Goal: Information Seeking & Learning: Learn about a topic

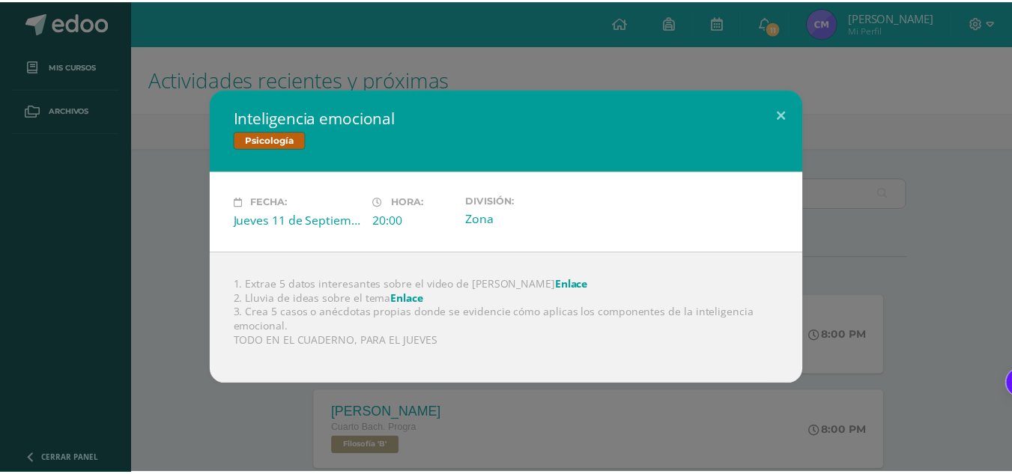
scroll to position [475, 0]
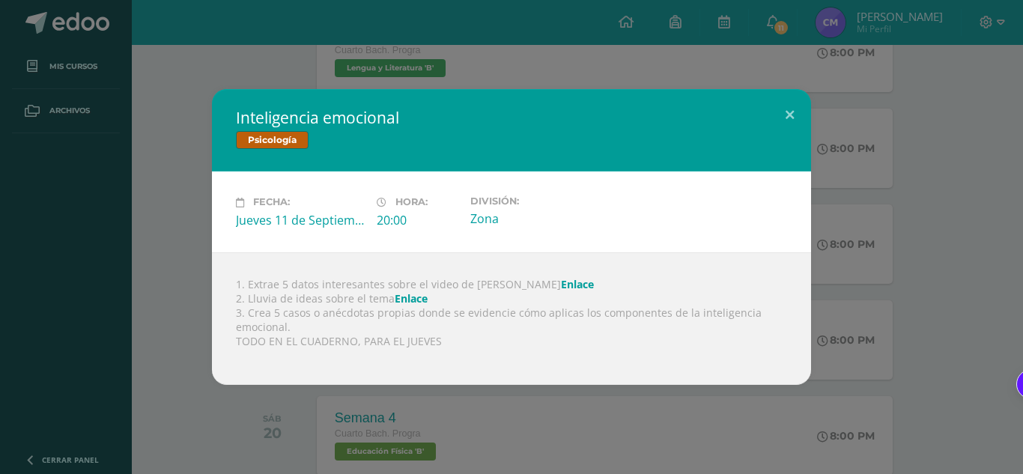
click at [254, 61] on div "Inteligencia emocional Psicología Fecha: Jueves 11 de Septiembre Hora: 20:00 Di…" at bounding box center [511, 237] width 1023 height 474
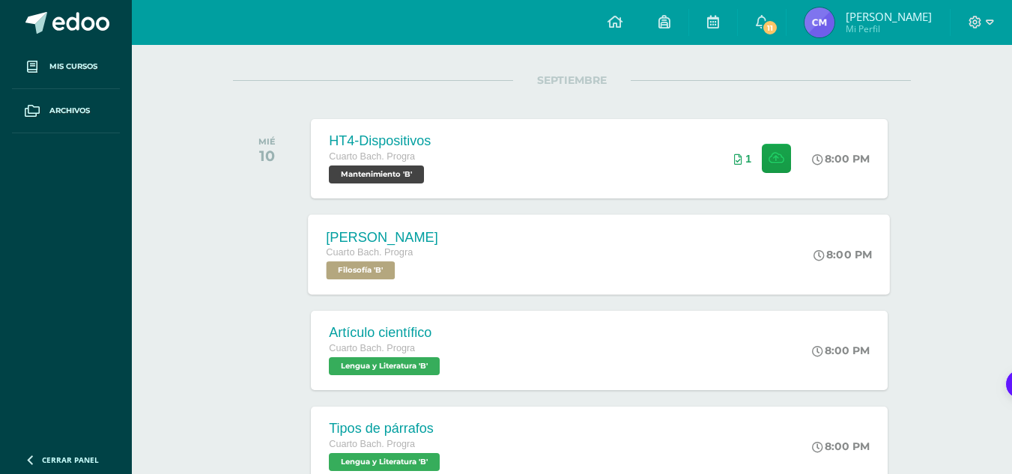
scroll to position [175, 0]
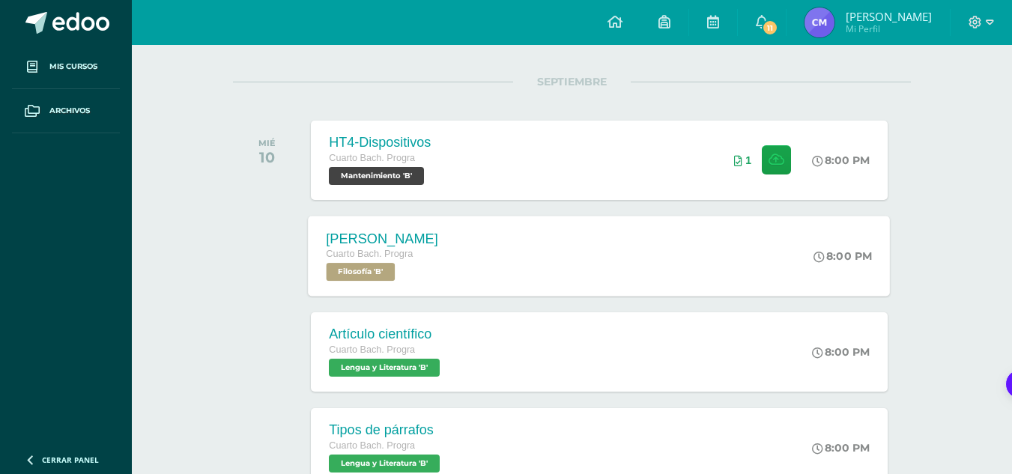
click at [485, 249] on div "George Berkeley Cuarto Bach. Progra Filosofía 'B' 8:00 PM George Berkeley Filos…" at bounding box center [600, 256] width 582 height 80
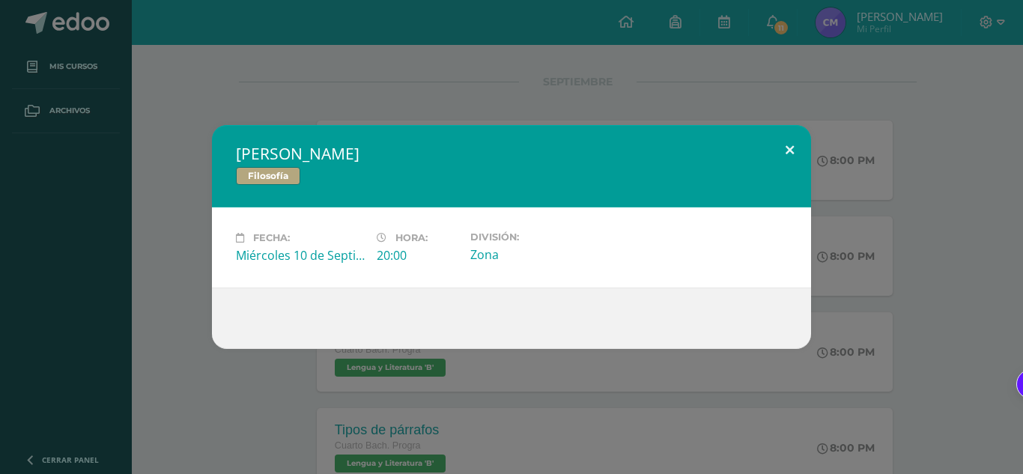
click at [781, 145] on button at bounding box center [790, 150] width 43 height 51
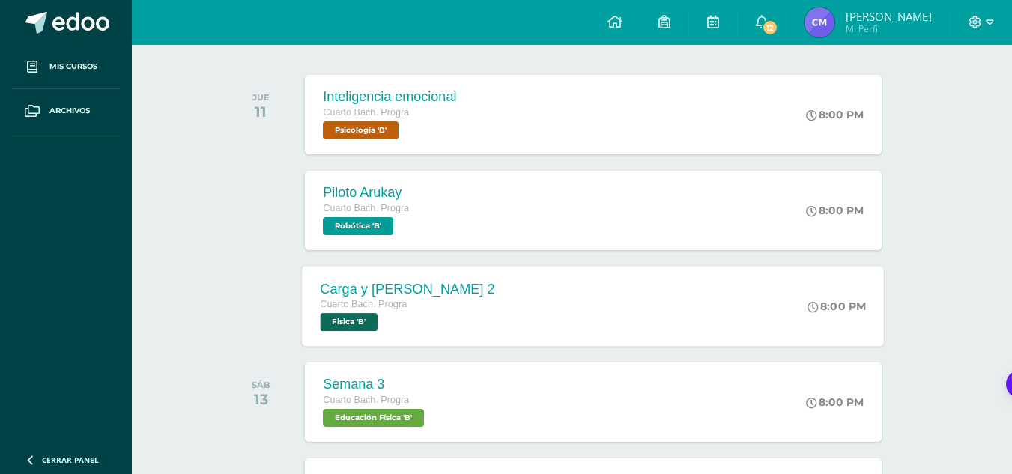
scroll to position [225, 6]
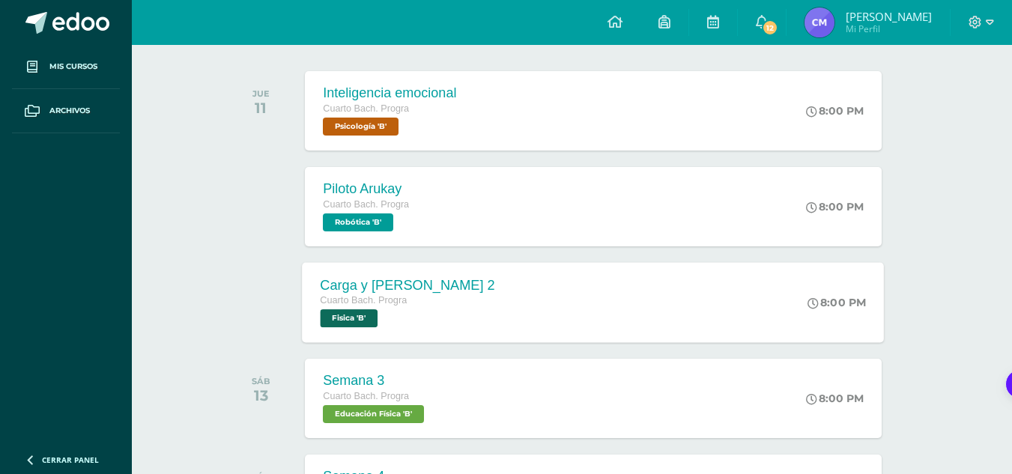
click at [483, 286] on div "Carga y [PERSON_NAME] 2 Cuarto [PERSON_NAME]. Progra Fisica 'B' 8:00 PM Carga y…" at bounding box center [594, 302] width 582 height 80
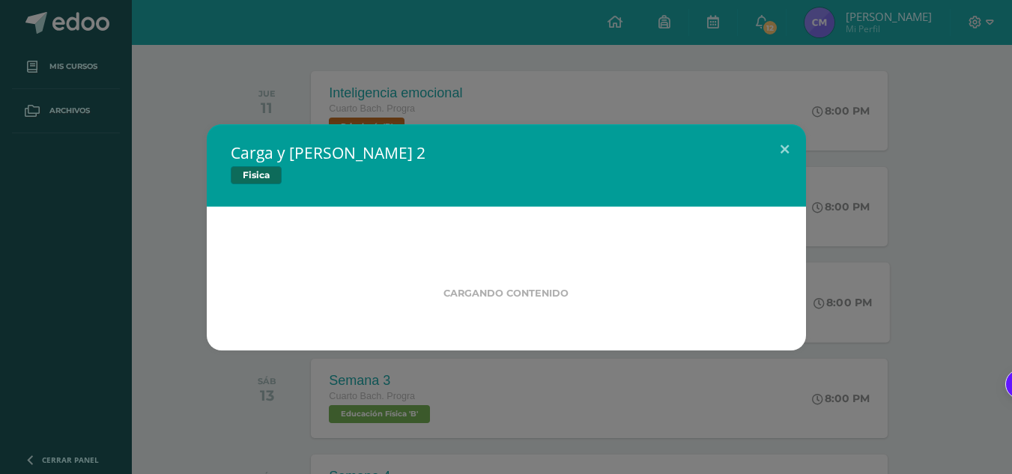
scroll to position [225, 0]
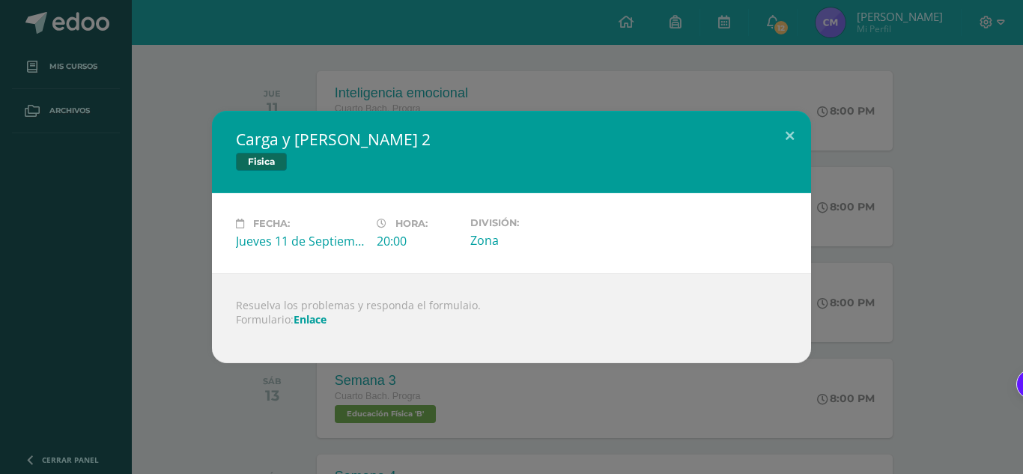
click at [312, 323] on link "Enlace" at bounding box center [310, 319] width 33 height 14
click at [891, 126] on div "Carga y [PERSON_NAME] 2 Fisica Fecha: [DATE] Hora: 20:00 División: Zona" at bounding box center [511, 237] width 1011 height 252
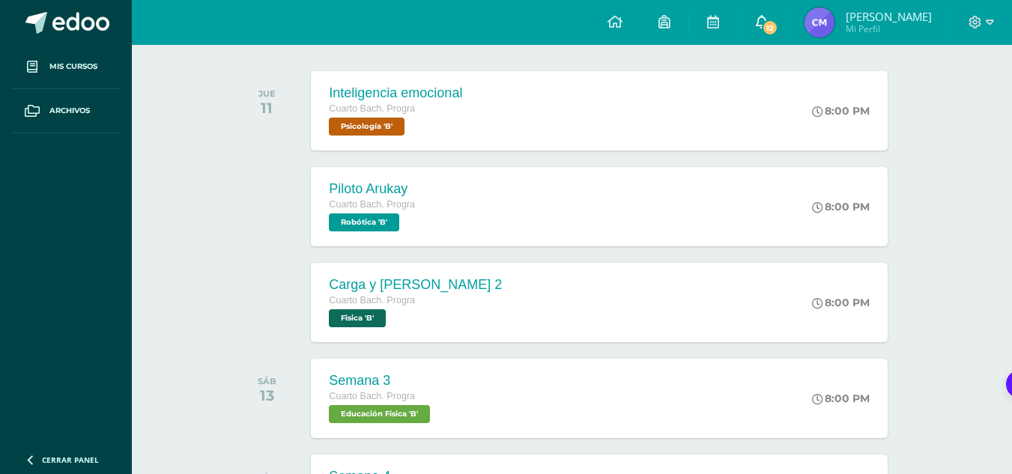
click at [768, 23] on icon at bounding box center [762, 21] width 12 height 13
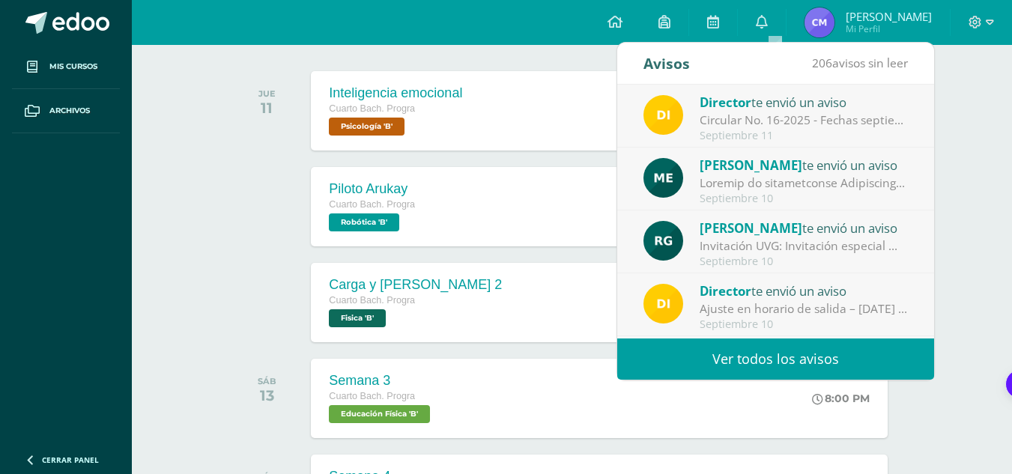
click at [861, 240] on div "Invitación UVG: Invitación especial ✨ El programa Mujeres en Ingeniería – Virtu…" at bounding box center [804, 245] width 208 height 17
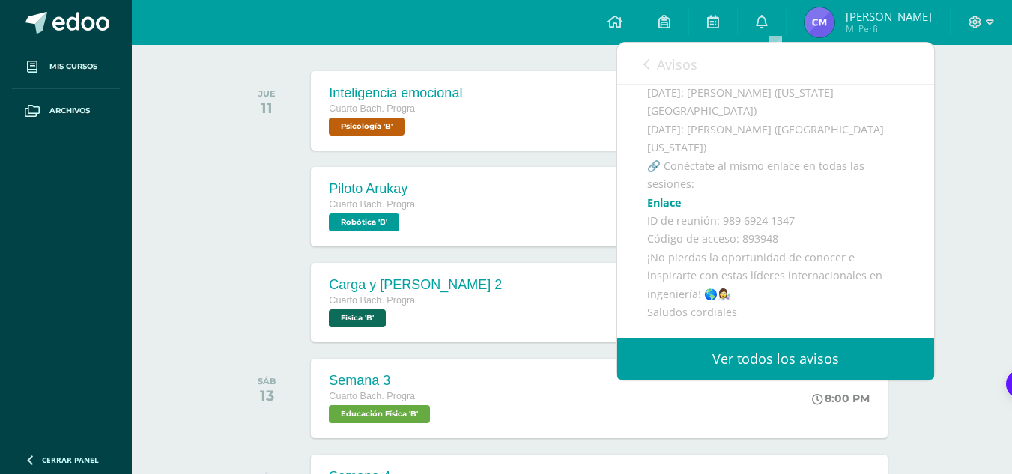
scroll to position [375, 0]
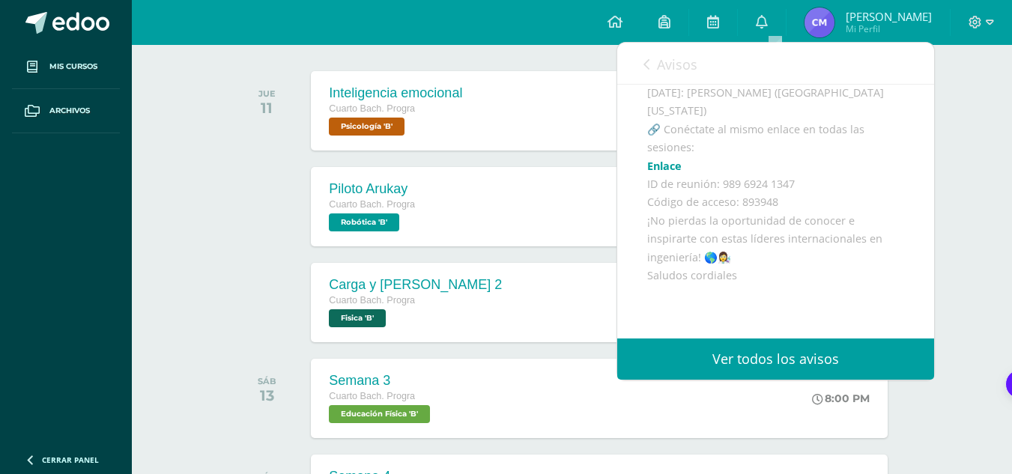
click at [671, 173] on link "Enlace" at bounding box center [664, 166] width 34 height 14
click at [240, 245] on div at bounding box center [271, 206] width 76 height 79
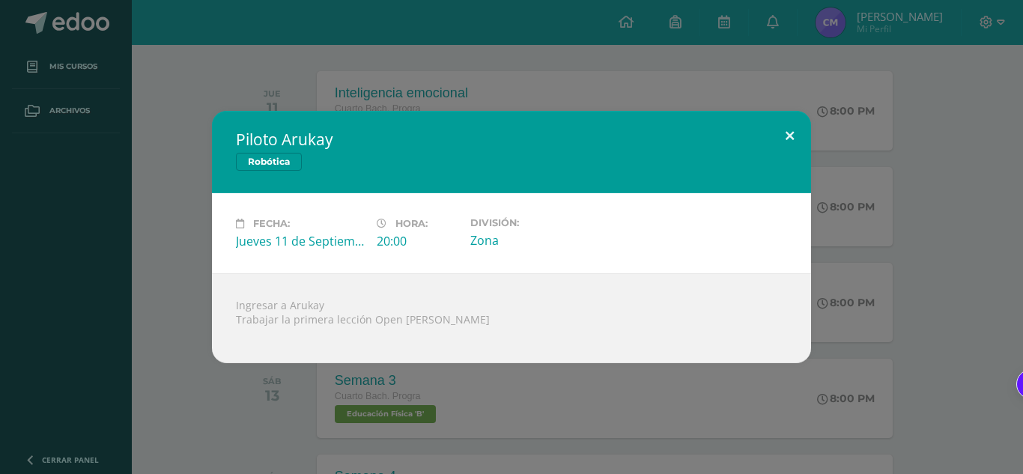
click at [798, 139] on button at bounding box center [790, 136] width 43 height 51
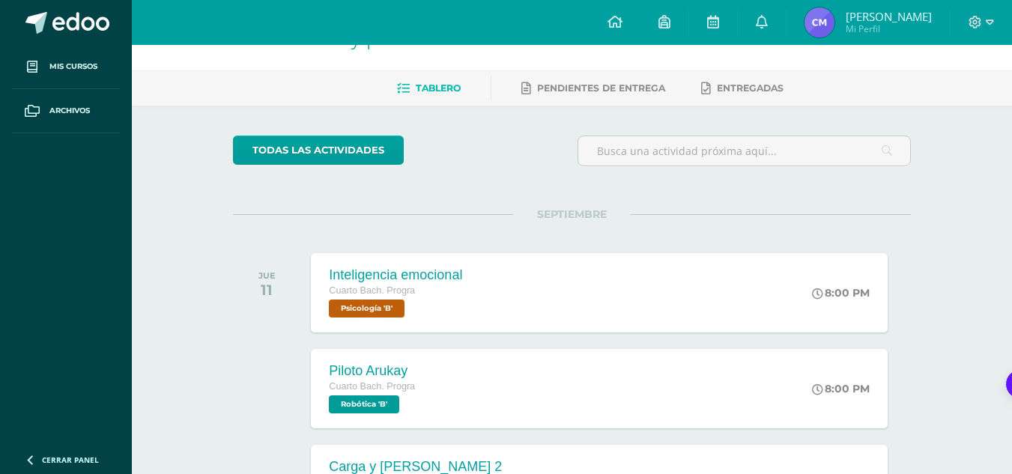
scroll to position [0, 0]
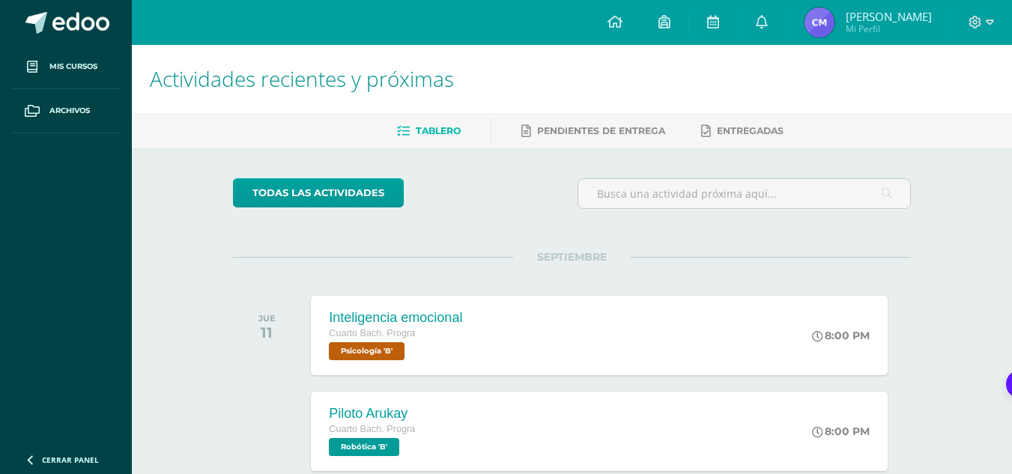
click at [575, 250] on span "SEPTIEMBRE" at bounding box center [572, 256] width 118 height 13
click at [575, 251] on span "SEPTIEMBRE" at bounding box center [572, 256] width 118 height 13
click at [575, 268] on div "SEPTIEMBRE JUE 11 Inteligencia emocional Cuarto [PERSON_NAME]. Progra Psicologí…" at bounding box center [572, 317] width 678 height 121
